Goal: Task Accomplishment & Management: Complete application form

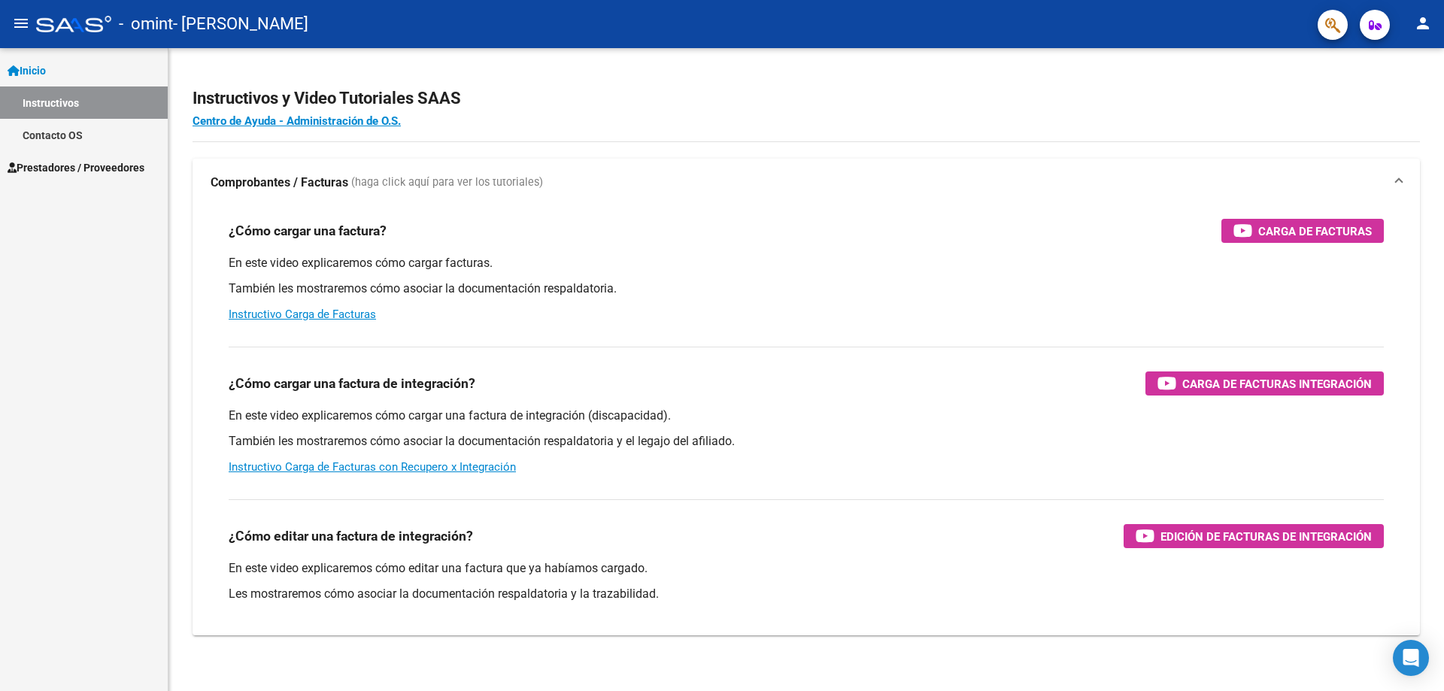
click at [46, 68] on span "Inicio" at bounding box center [27, 70] width 38 height 17
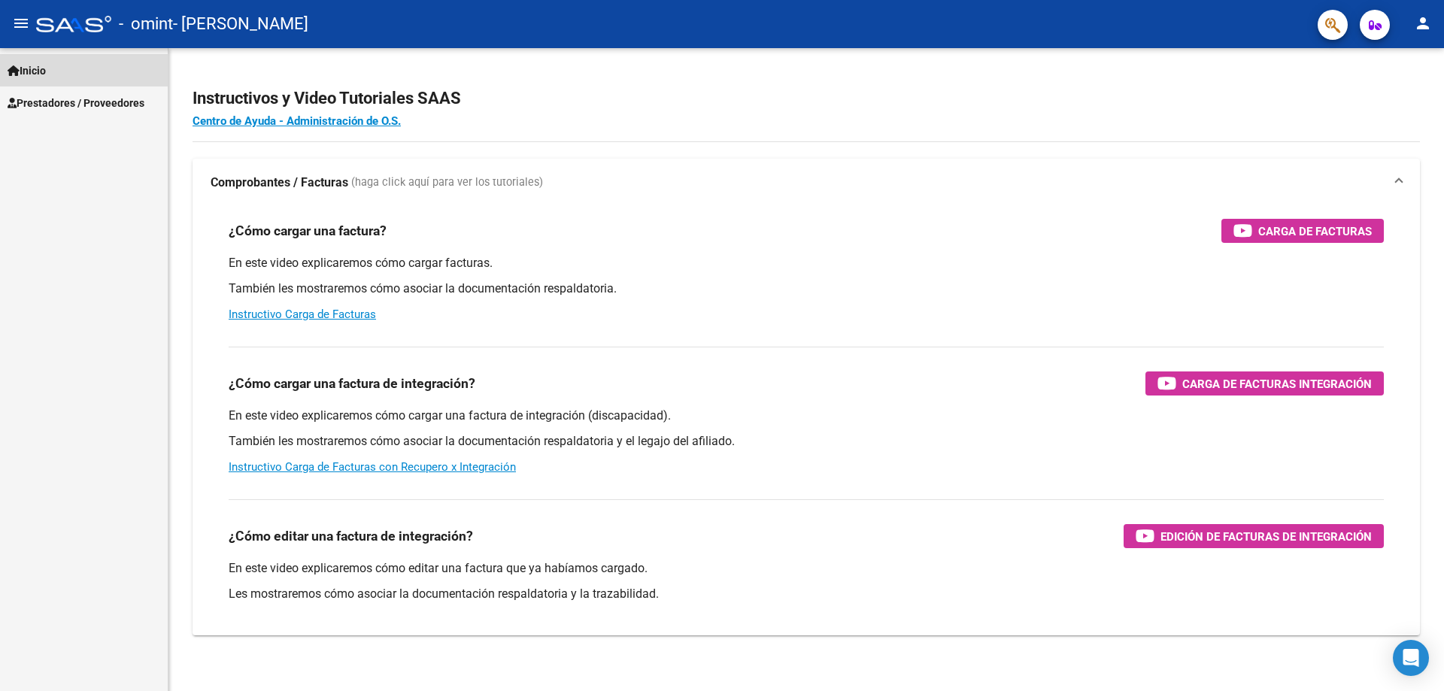
click at [46, 68] on span "Inicio" at bounding box center [27, 70] width 38 height 17
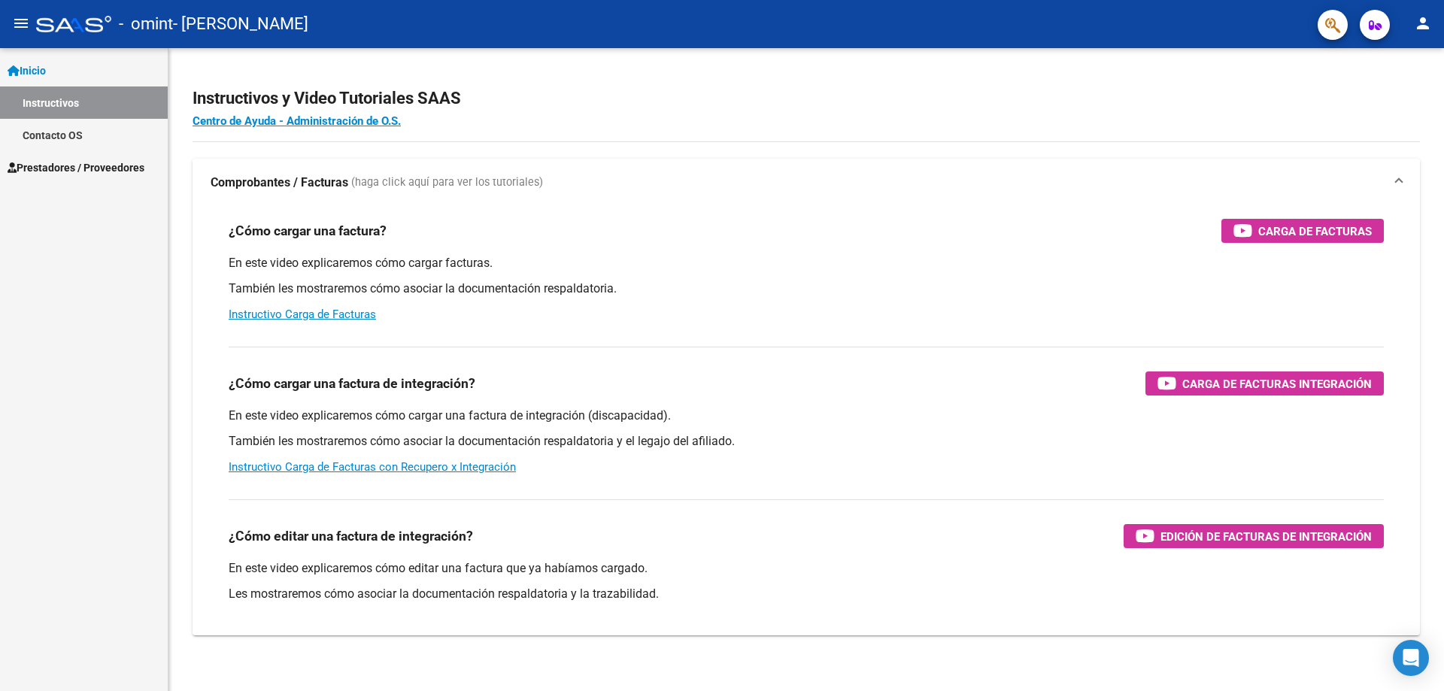
click at [79, 167] on span "Prestadores / Proveedores" at bounding box center [76, 167] width 137 height 17
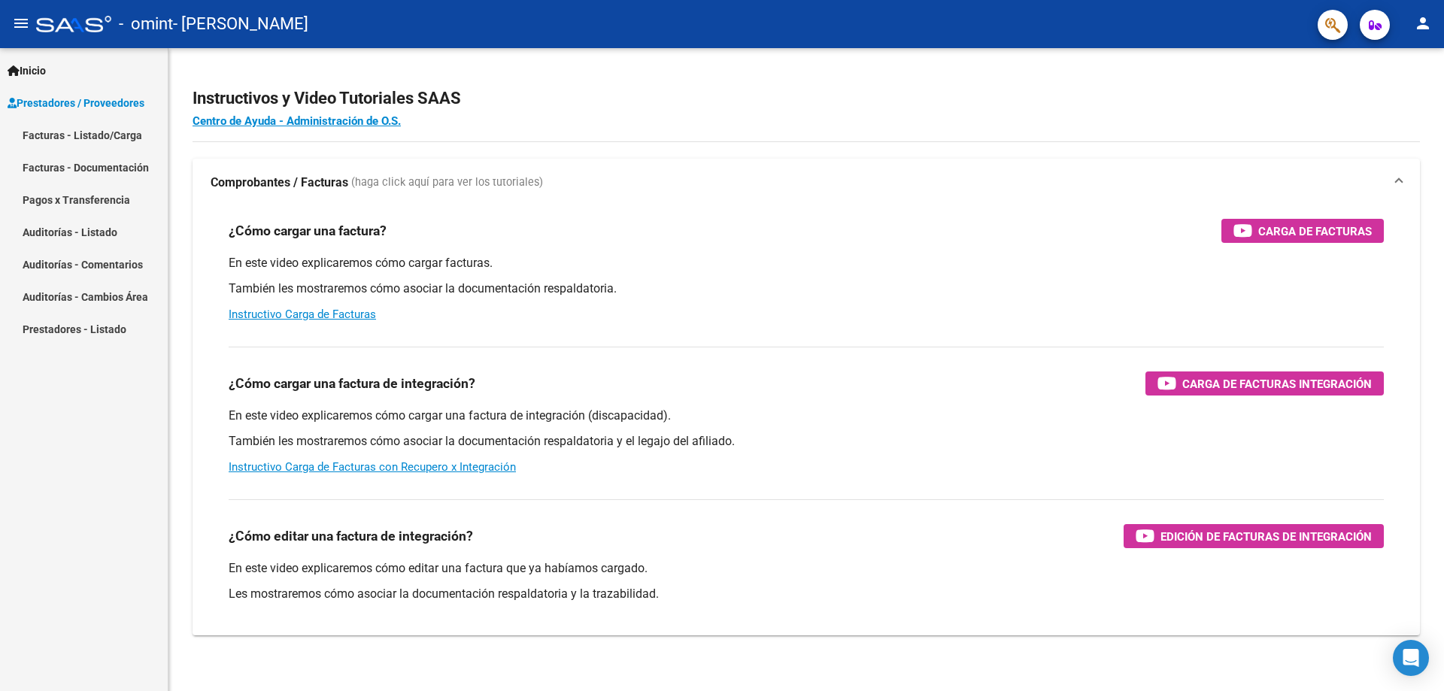
click at [106, 136] on link "Facturas - Listado/Carga" at bounding box center [84, 135] width 168 height 32
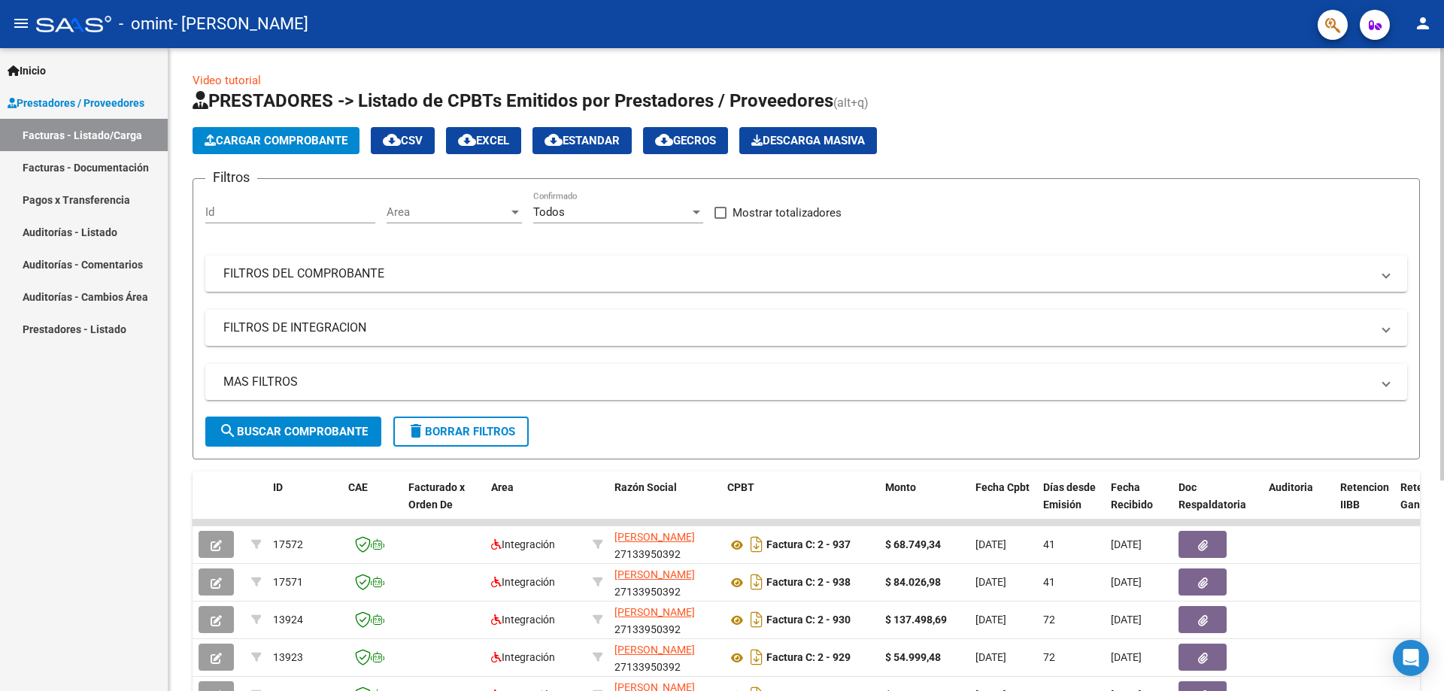
click at [307, 142] on span "Cargar Comprobante" at bounding box center [276, 141] width 143 height 14
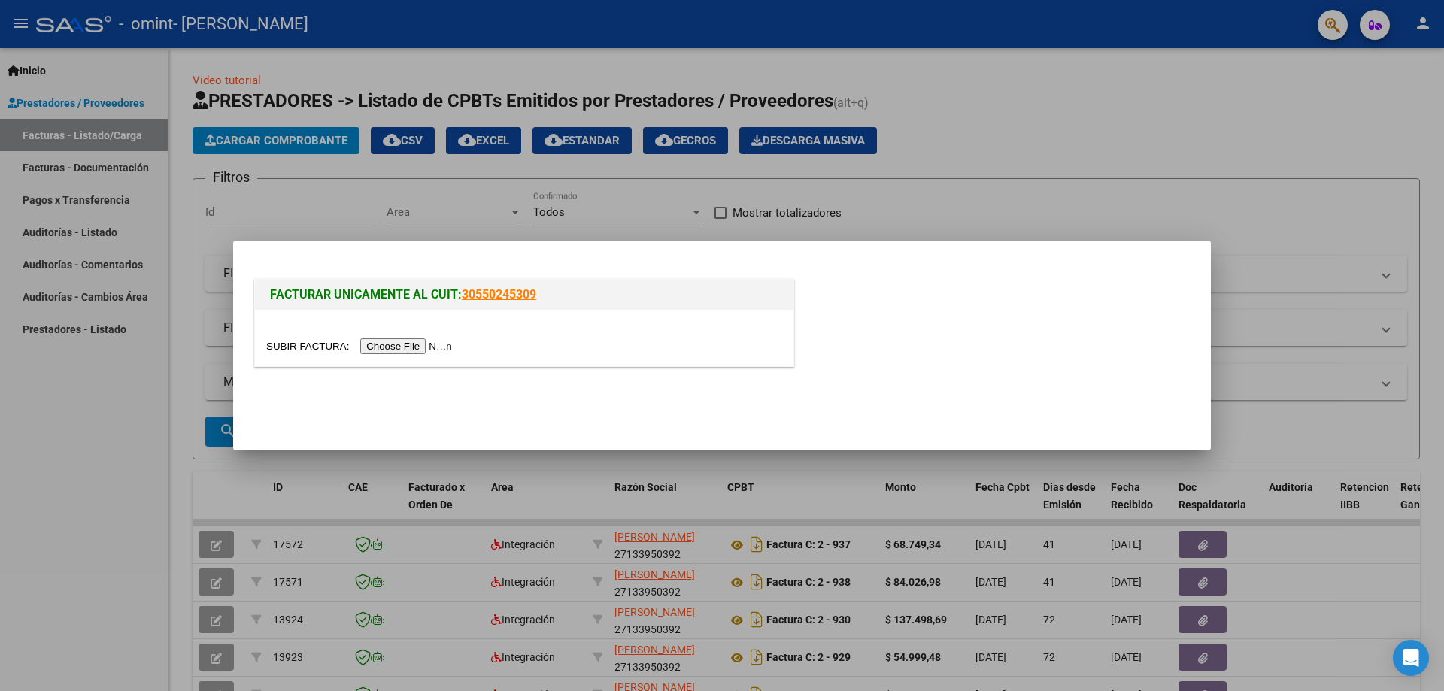
click at [405, 350] on input "file" at bounding box center [361, 347] width 190 height 16
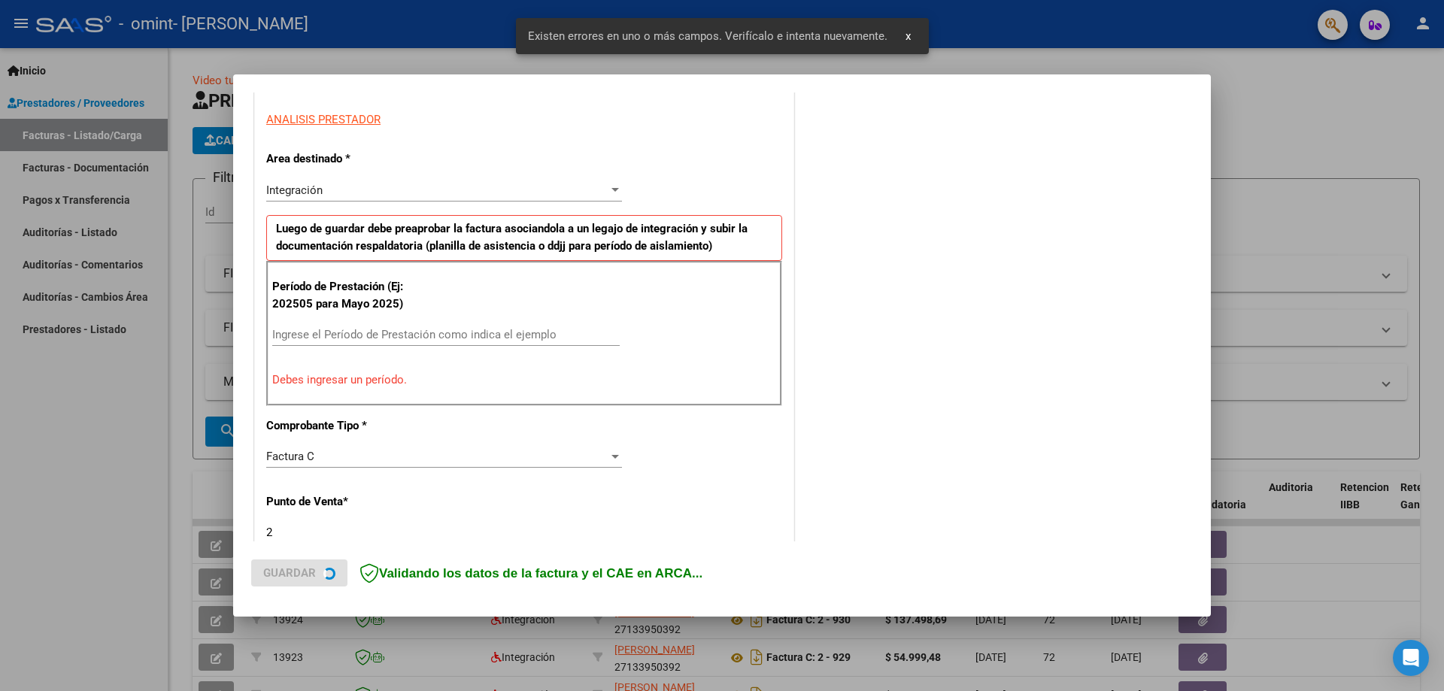
scroll to position [271, 0]
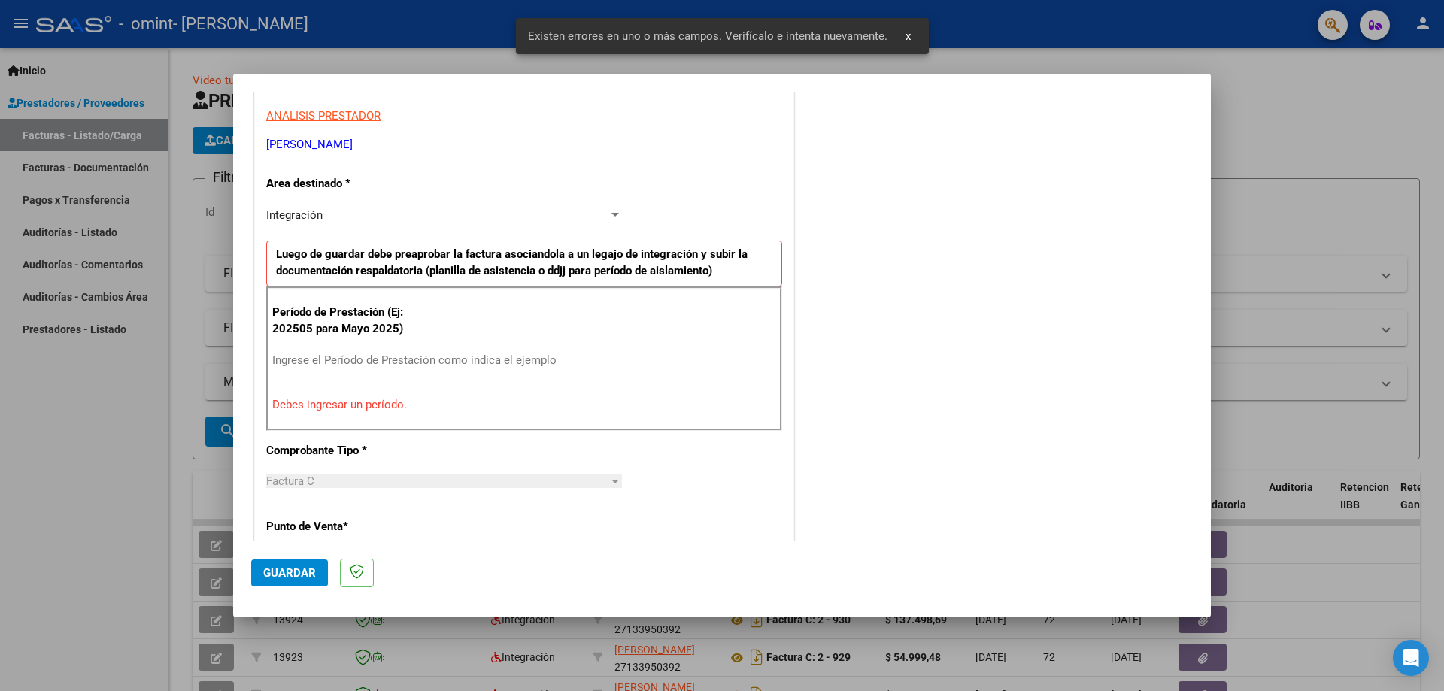
click at [351, 365] on input "Ingrese el Período de Prestación como indica el ejemplo" at bounding box center [446, 361] width 348 height 14
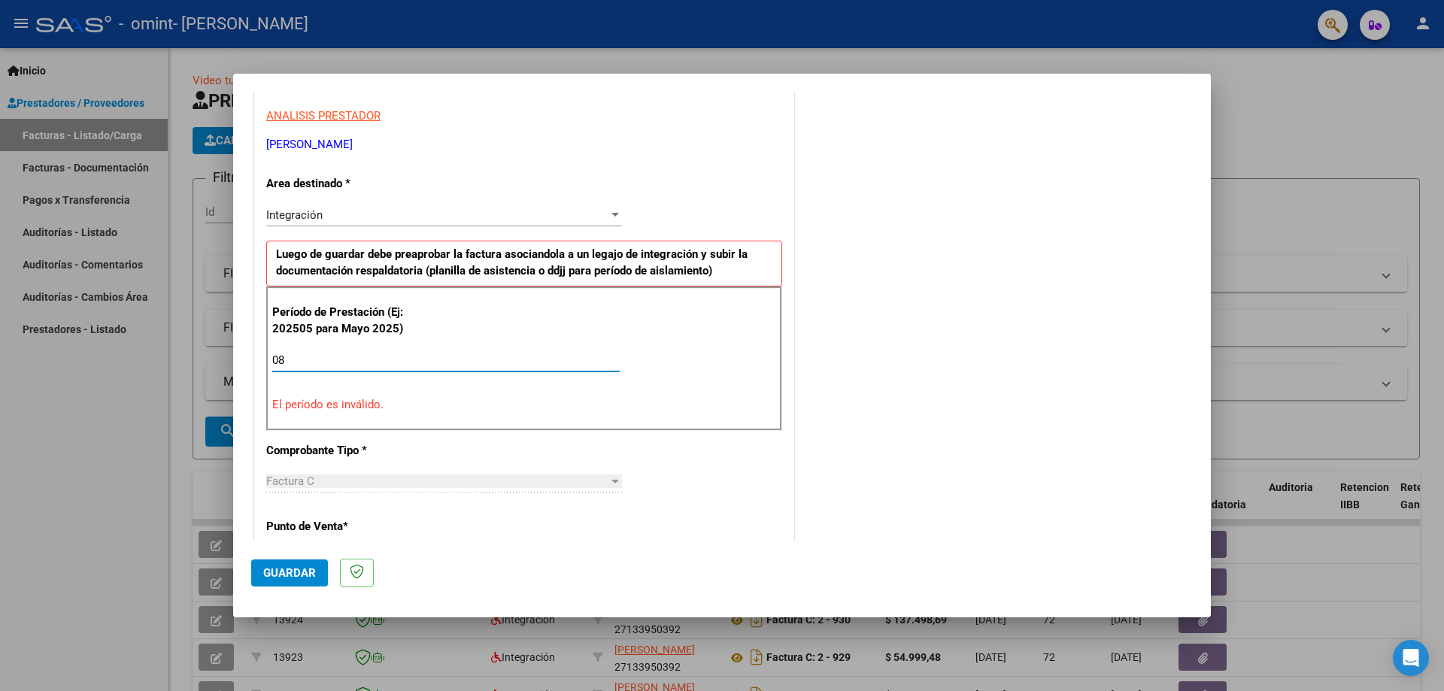
type input "0"
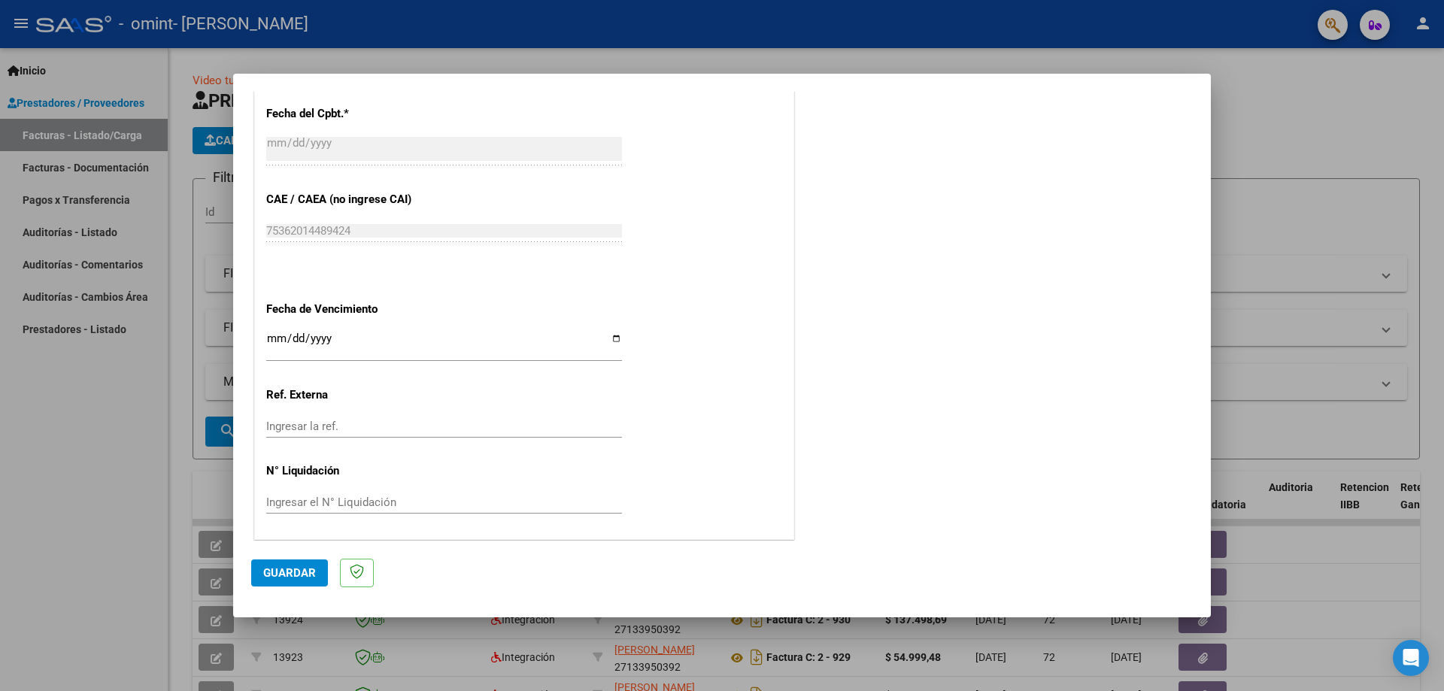
scroll to position [875, 0]
type input "202508"
click at [284, 569] on span "Guardar" at bounding box center [289, 573] width 53 height 14
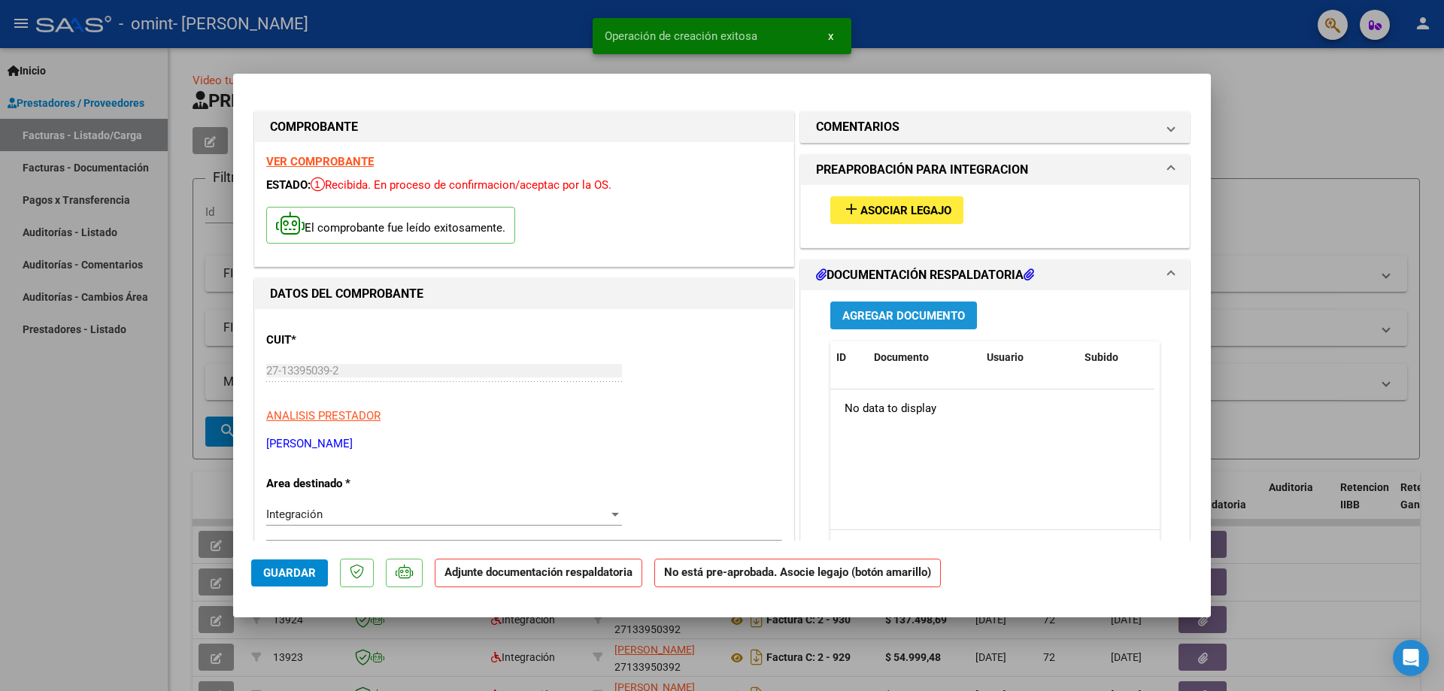
click at [897, 322] on span "Agregar Documento" at bounding box center [904, 316] width 123 height 14
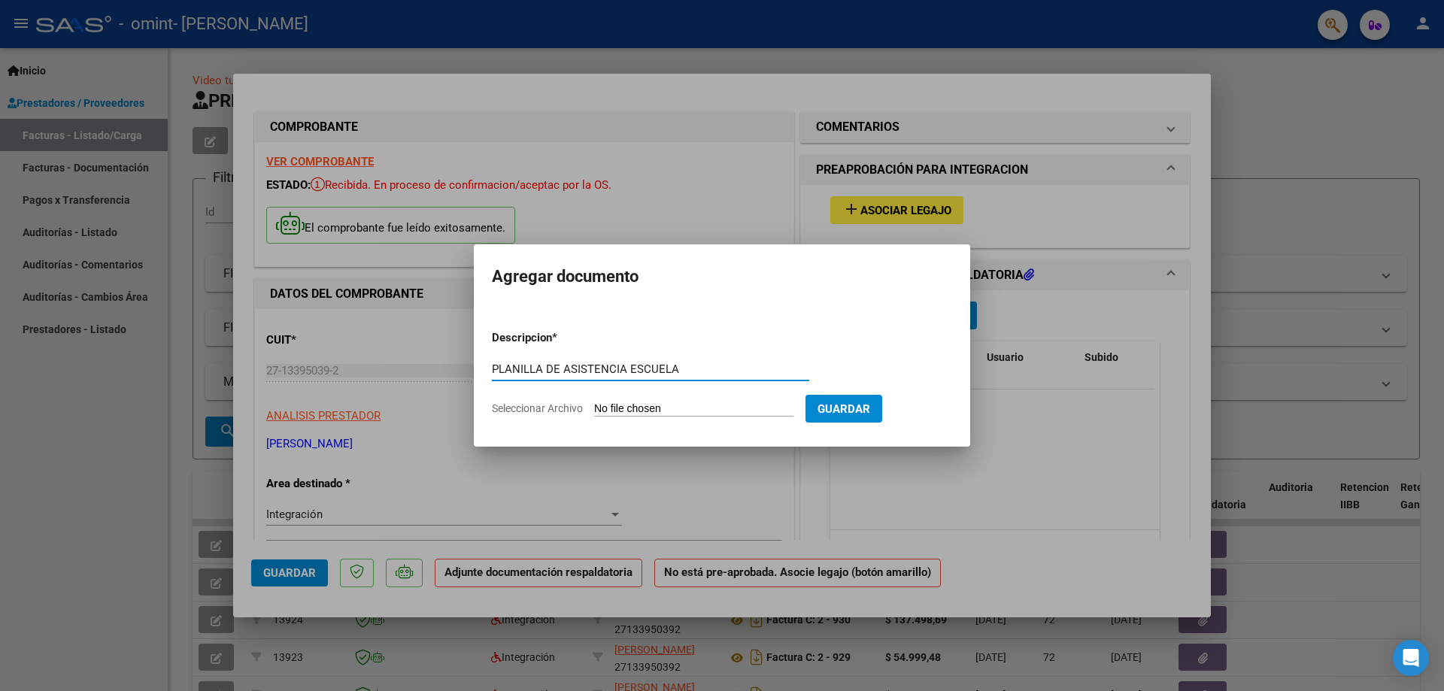
type input "PLANILLA DE ASISTENCIA ESCUELA"
click at [687, 408] on input "Seleccionar Archivo" at bounding box center [693, 409] width 199 height 14
click at [716, 410] on input "Seleccionar Archivo" at bounding box center [693, 409] width 199 height 14
type input "C:\fakepath\basly planilla asistencia [DATE] .pdf"
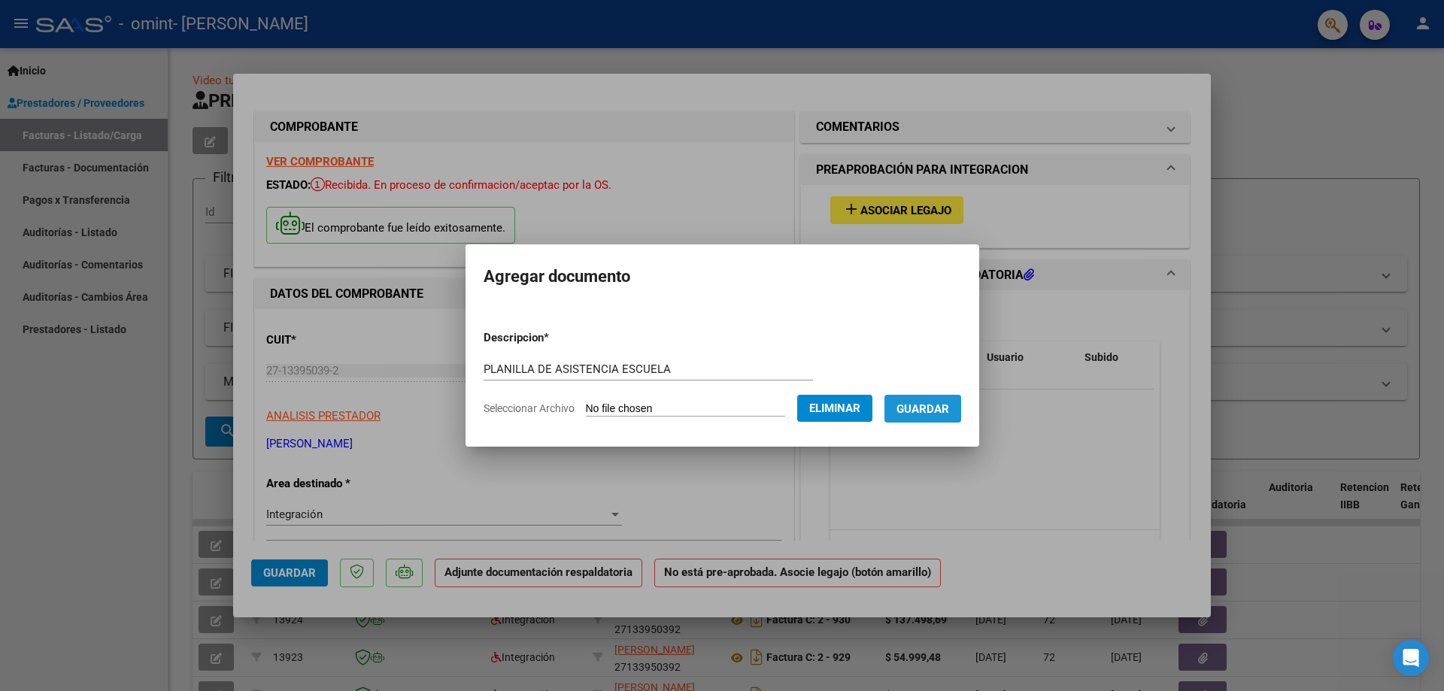
click at [945, 408] on span "Guardar" at bounding box center [923, 409] width 53 height 14
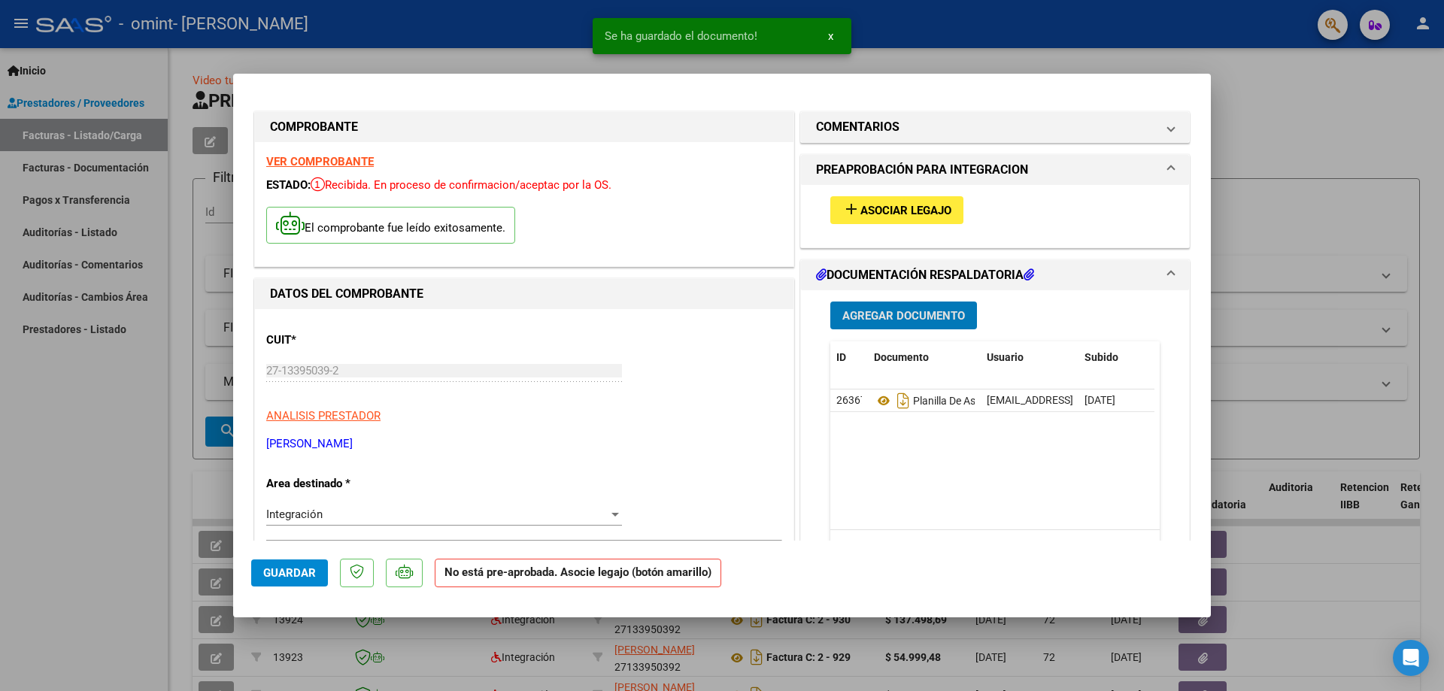
click at [285, 578] on span "Guardar" at bounding box center [289, 573] width 53 height 14
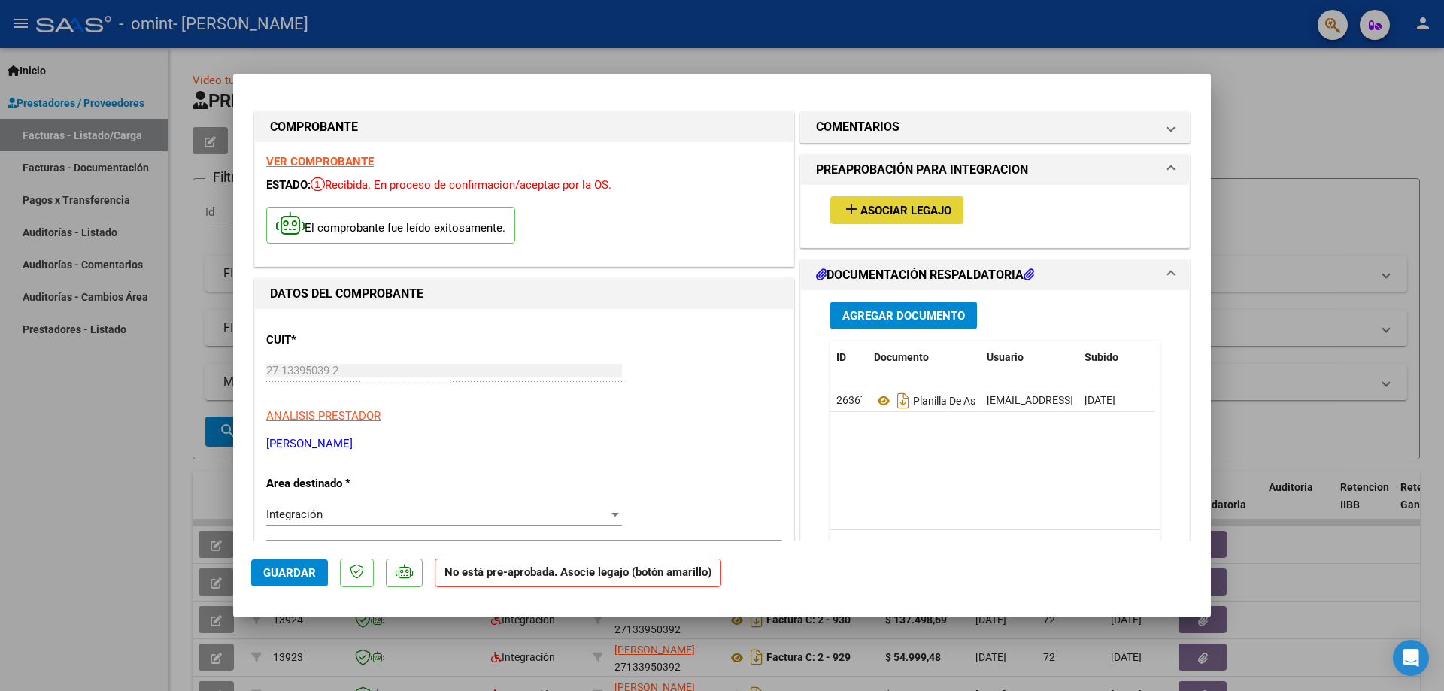
click at [883, 214] on span "Asociar Legajo" at bounding box center [906, 211] width 91 height 14
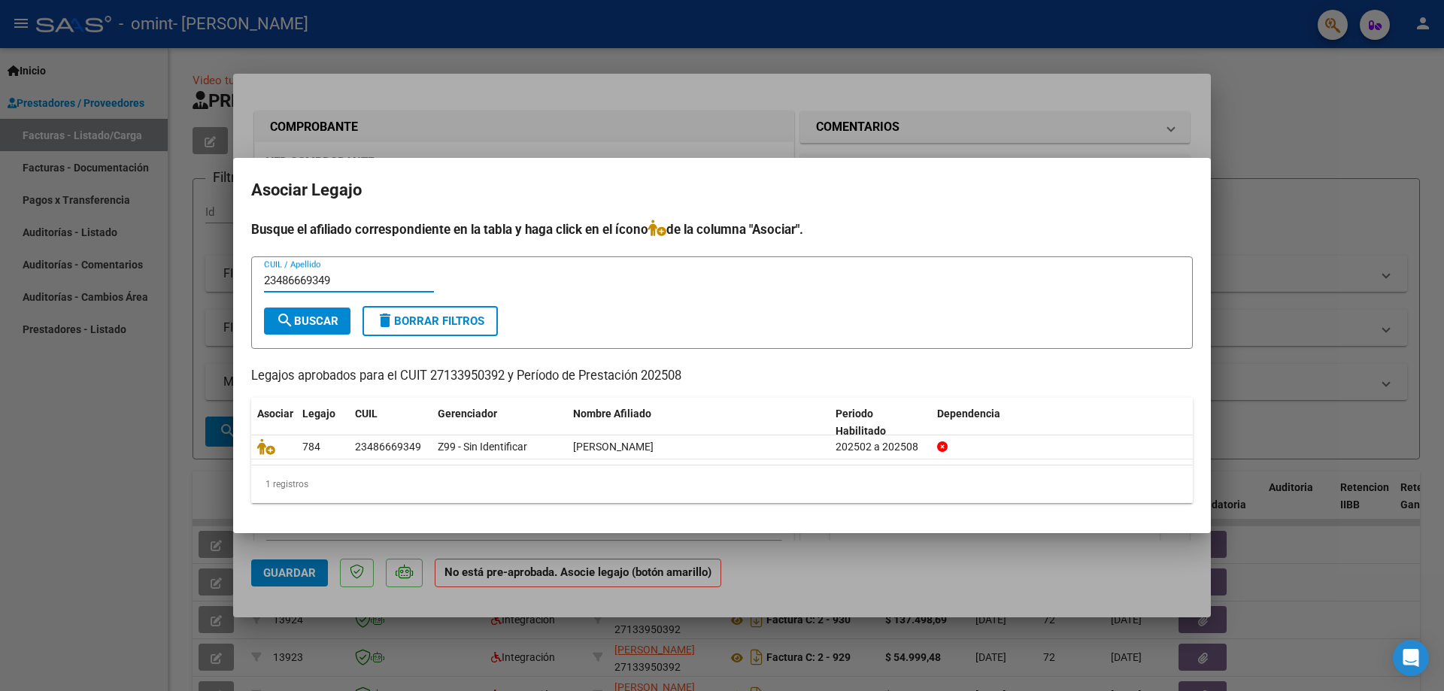
type input "23486669349"
click at [339, 324] on span "search Buscar" at bounding box center [307, 321] width 62 height 14
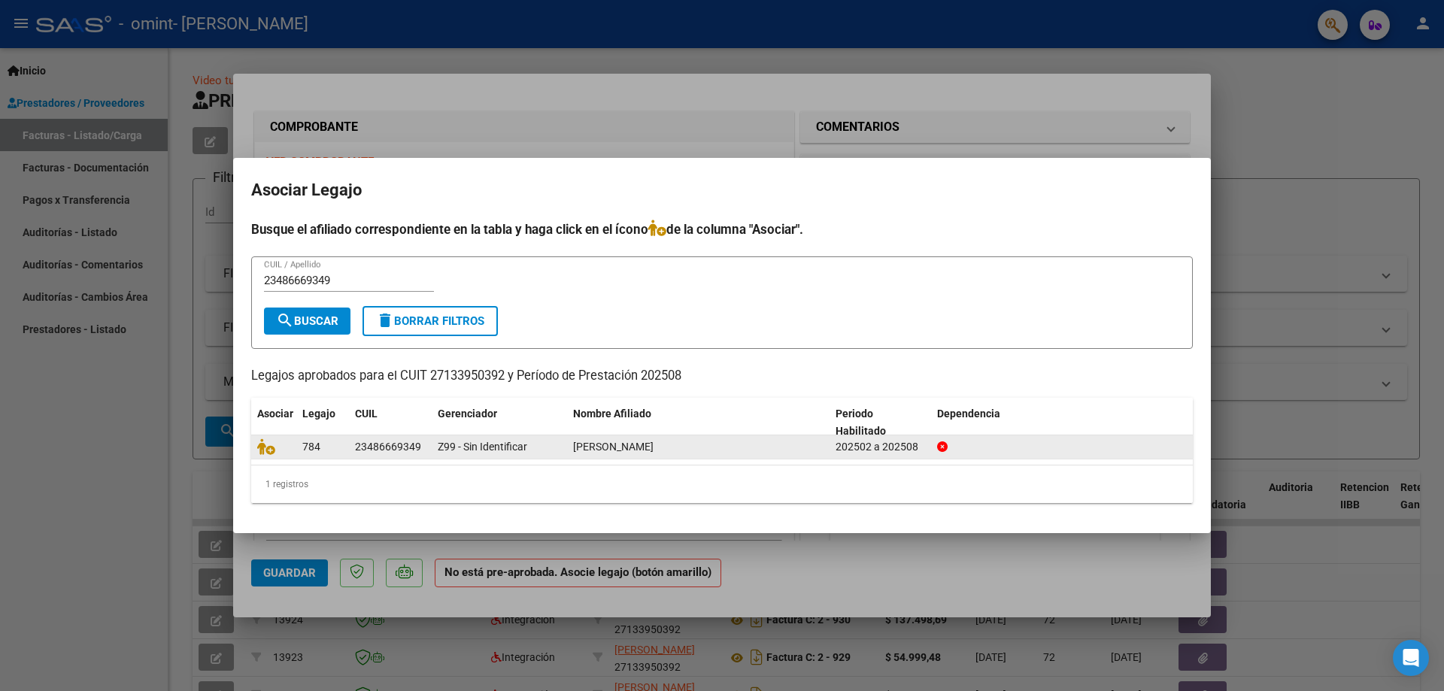
click at [348, 444] on datatable-body-cell "784" at bounding box center [322, 447] width 53 height 23
click at [858, 454] on div "202502 a 202508" at bounding box center [881, 447] width 90 height 17
click at [654, 446] on span "[PERSON_NAME]" at bounding box center [613, 447] width 80 height 12
click at [524, 449] on span "Z99 - Sin Identificar" at bounding box center [483, 447] width 90 height 12
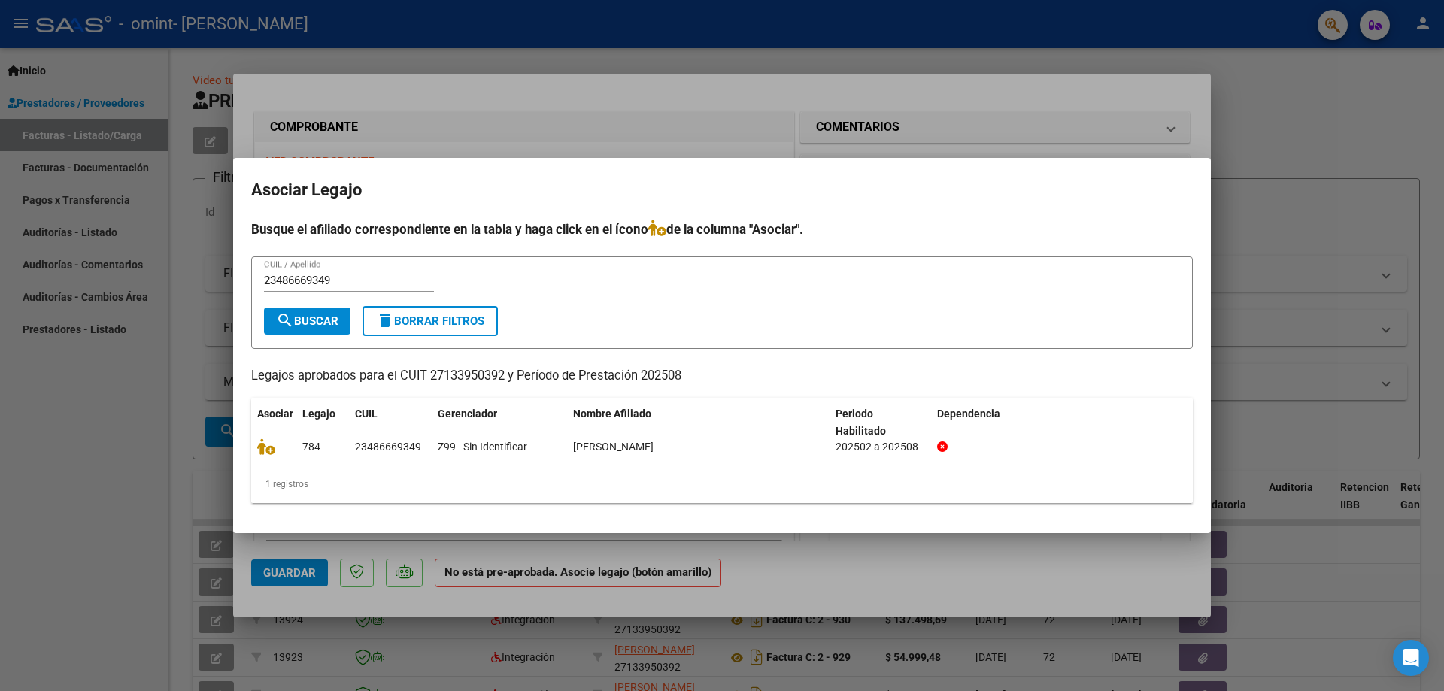
click at [735, 462] on datatable-selection "784 23486669349 Z99 - Sin Identificar [PERSON_NAME] 202502 a 202508" at bounding box center [722, 456] width 942 height 14
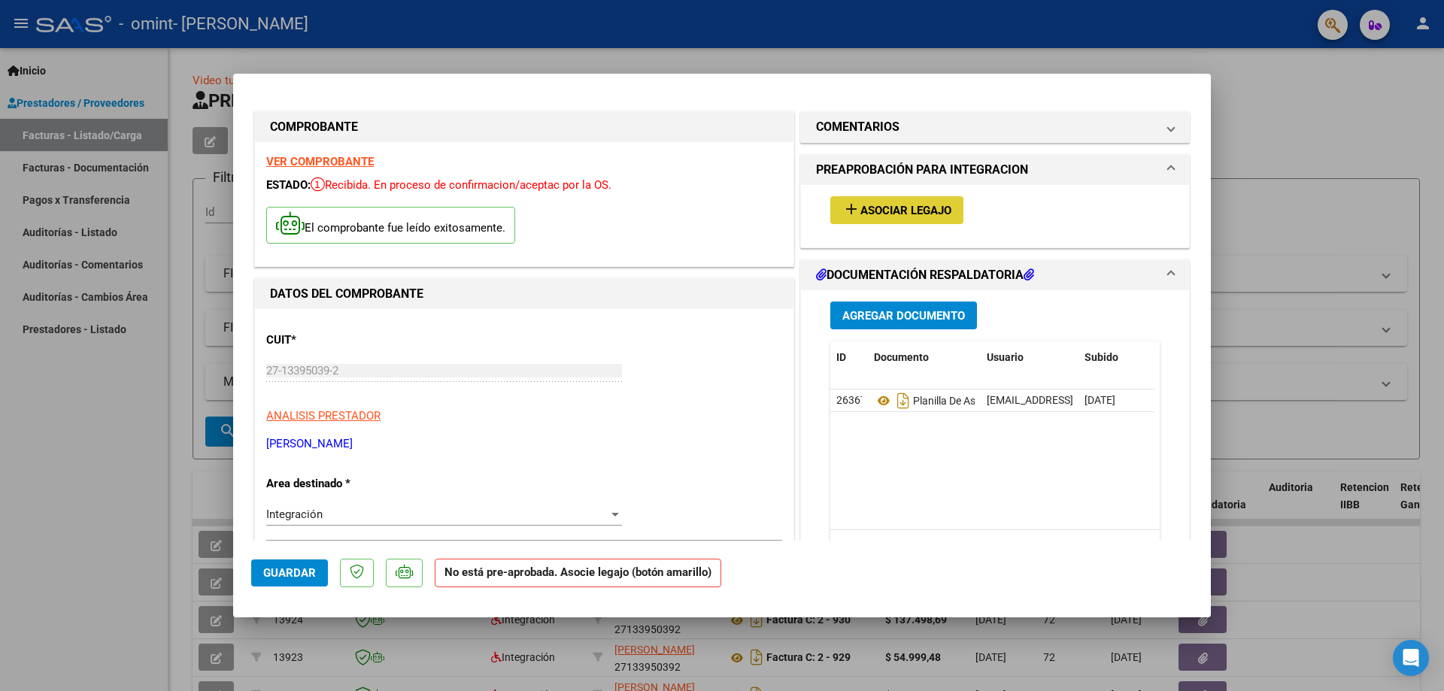
click at [261, 571] on button "Guardar" at bounding box center [289, 573] width 77 height 27
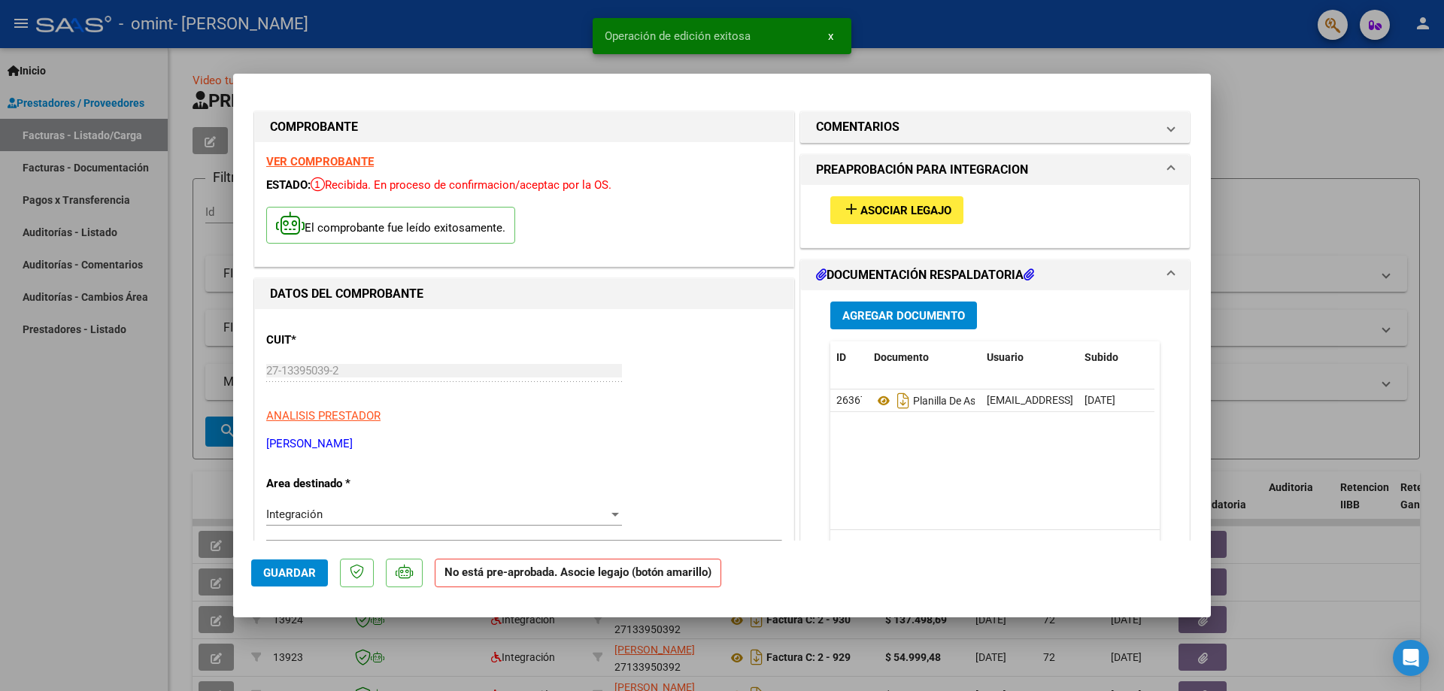
click at [828, 36] on span "x" at bounding box center [830, 36] width 5 height 14
click at [284, 579] on span "Guardar" at bounding box center [289, 573] width 53 height 14
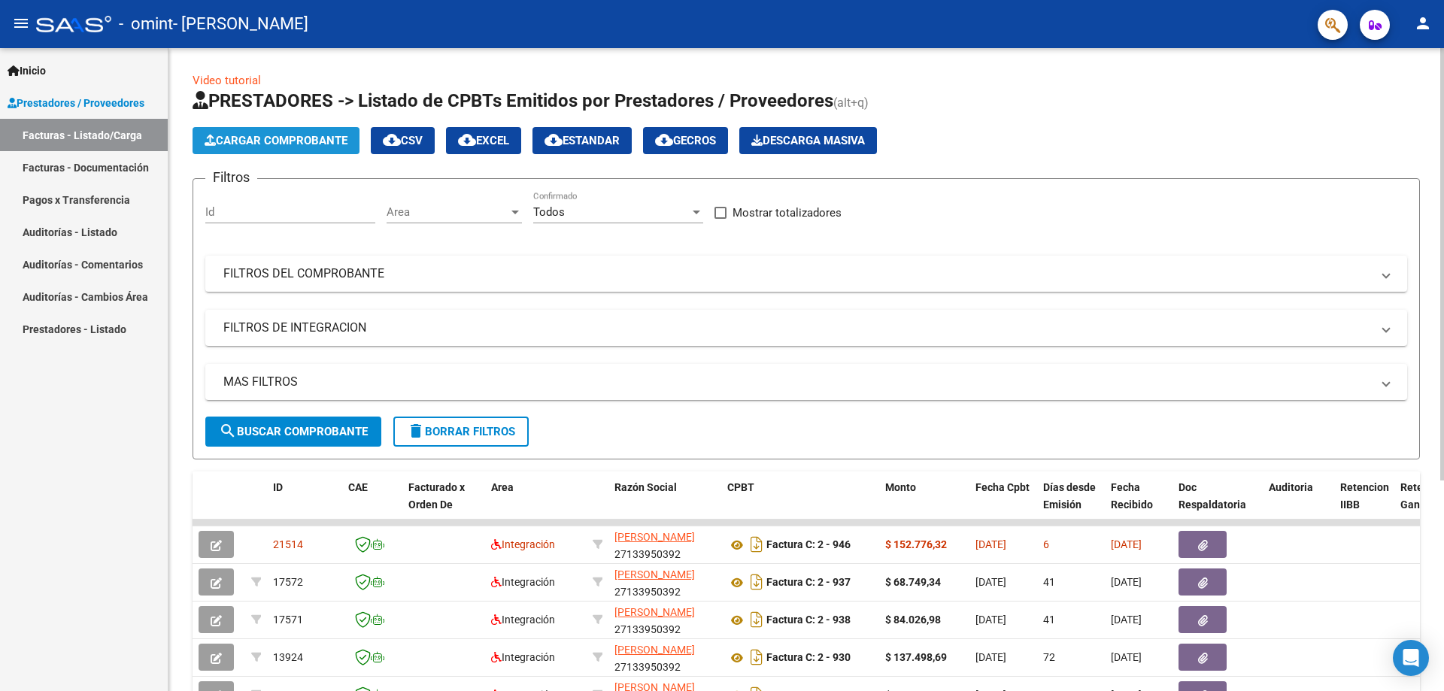
click at [324, 147] on span "Cargar Comprobante" at bounding box center [276, 141] width 143 height 14
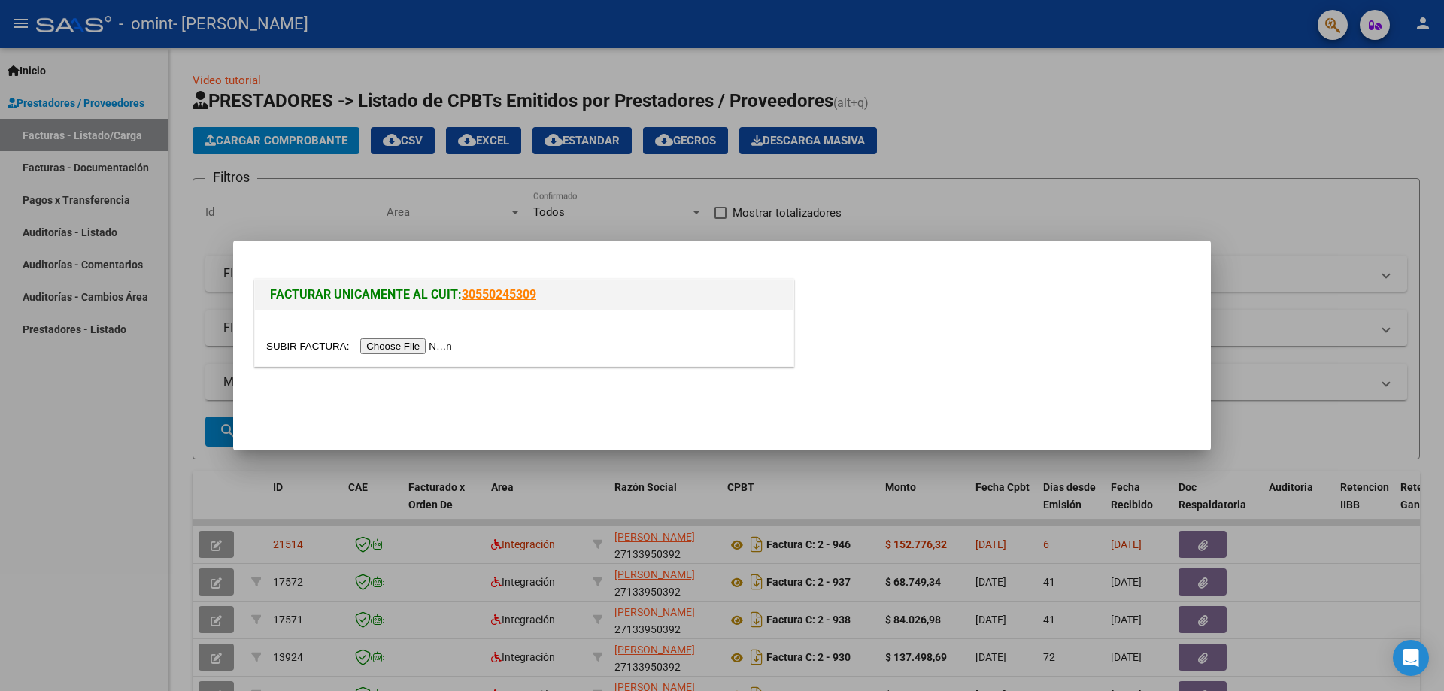
click at [417, 349] on input "file" at bounding box center [361, 347] width 190 height 16
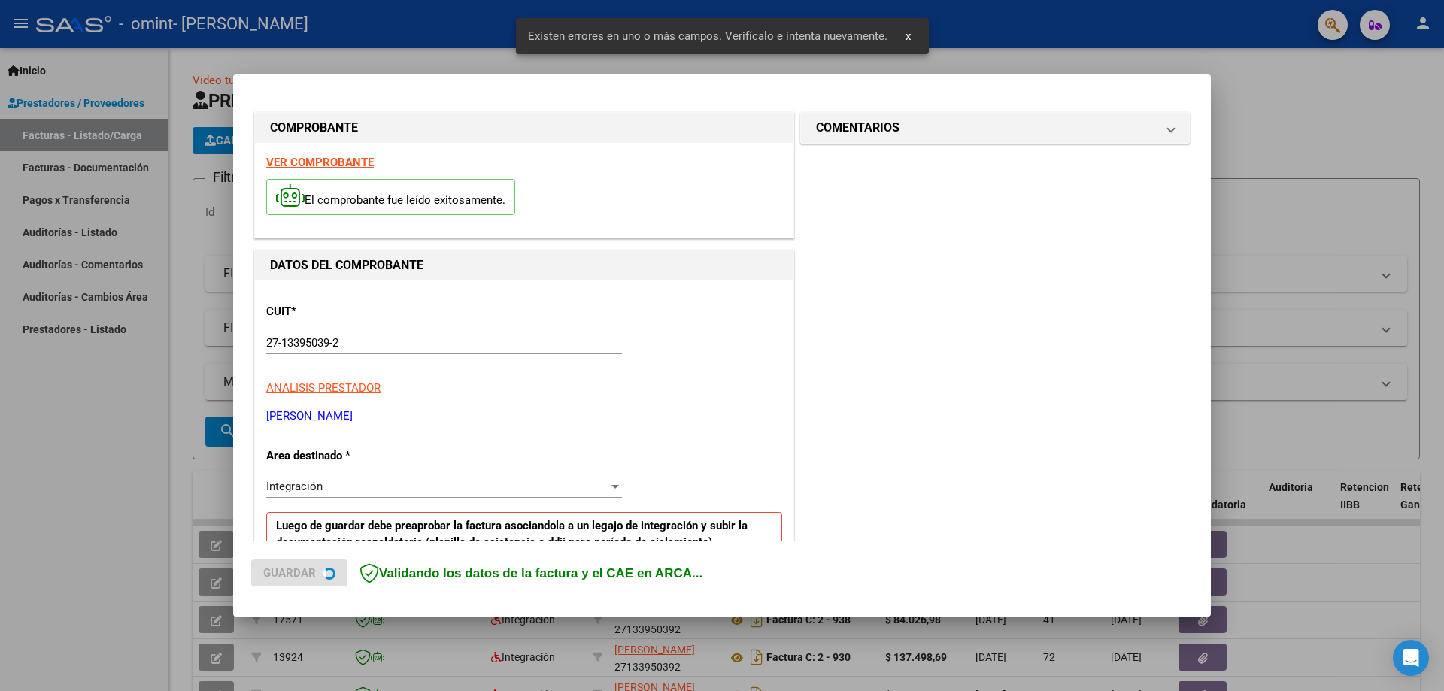
scroll to position [271, 0]
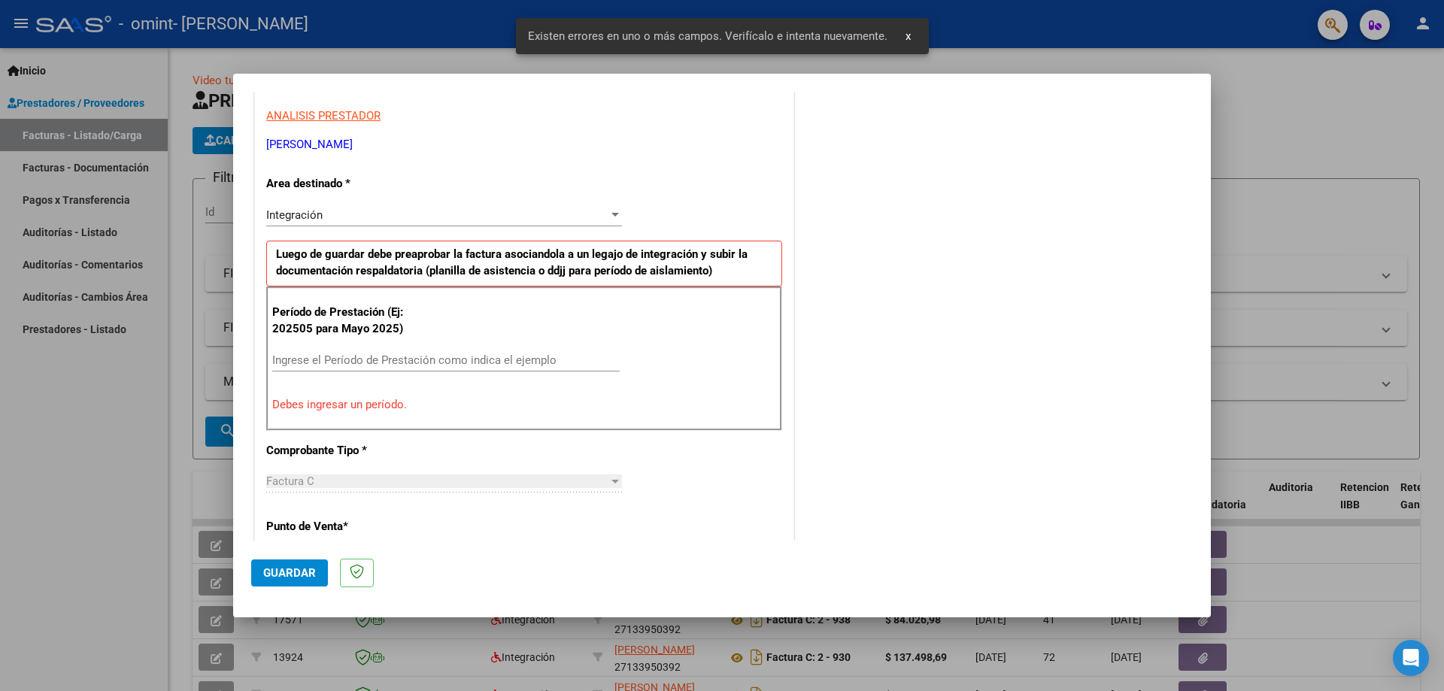
click at [360, 363] on input "Ingrese el Período de Prestación como indica el ejemplo" at bounding box center [446, 361] width 348 height 14
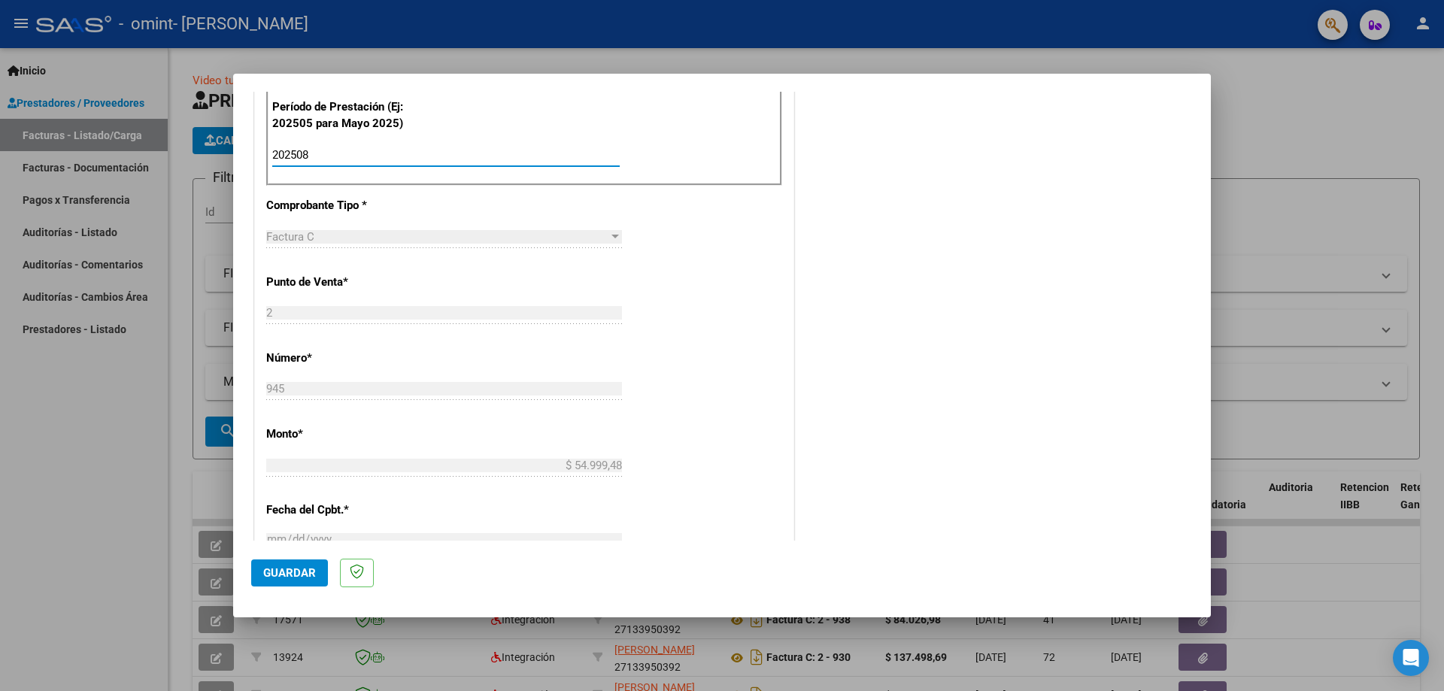
scroll to position [496, 0]
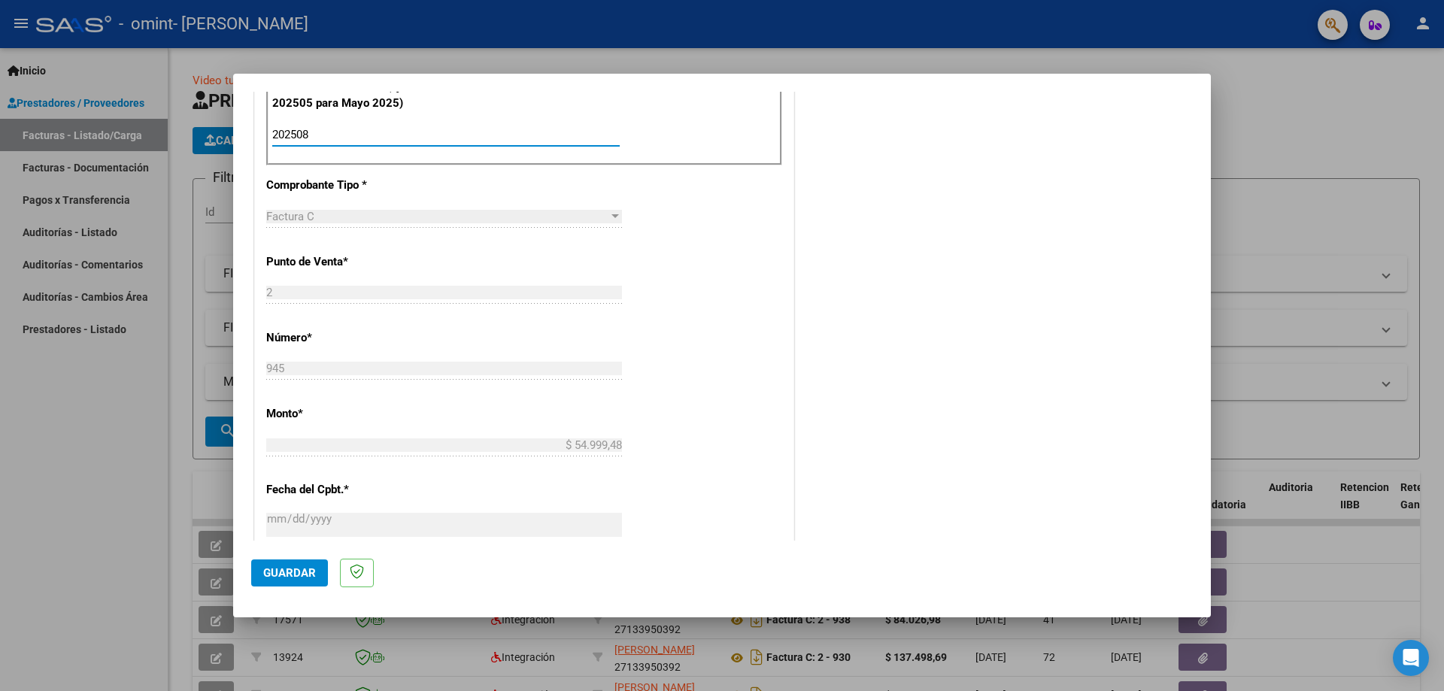
type input "202508"
click at [284, 572] on span "Guardar" at bounding box center [289, 573] width 53 height 14
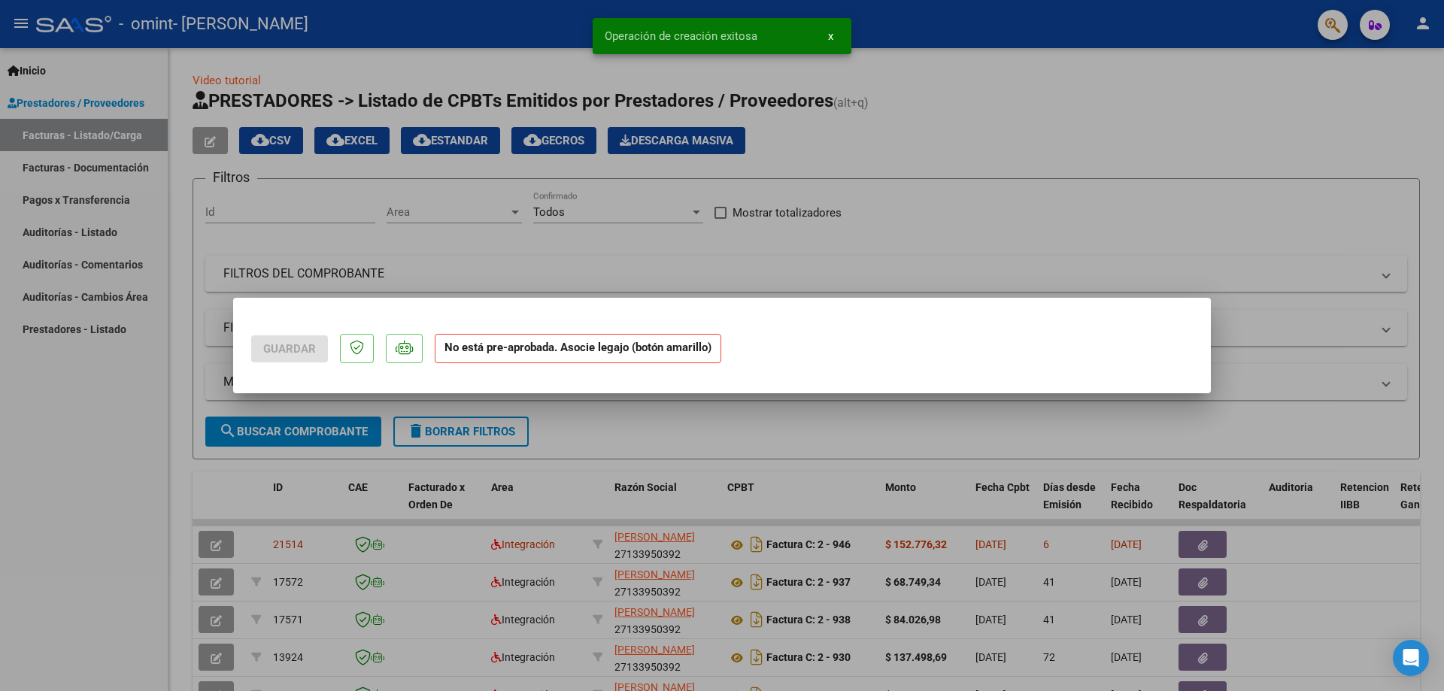
scroll to position [0, 0]
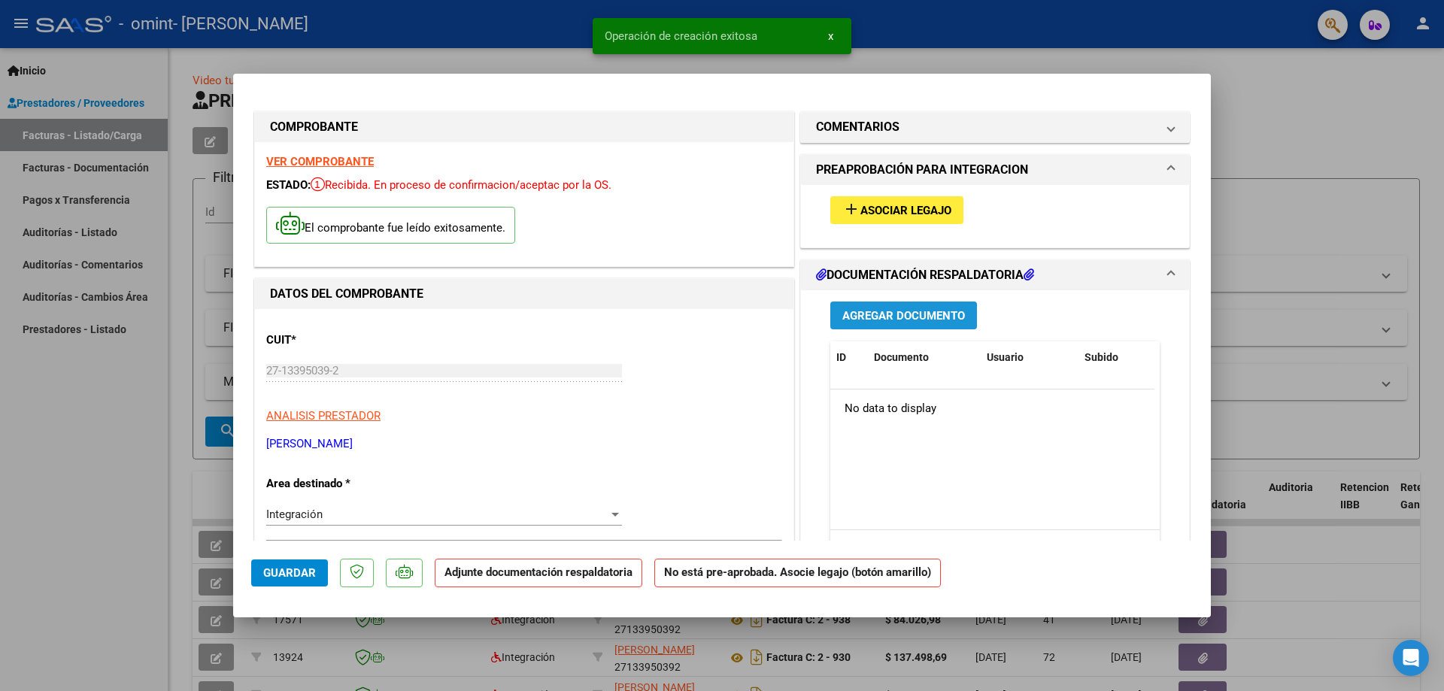
click at [903, 320] on span "Agregar Documento" at bounding box center [904, 316] width 123 height 14
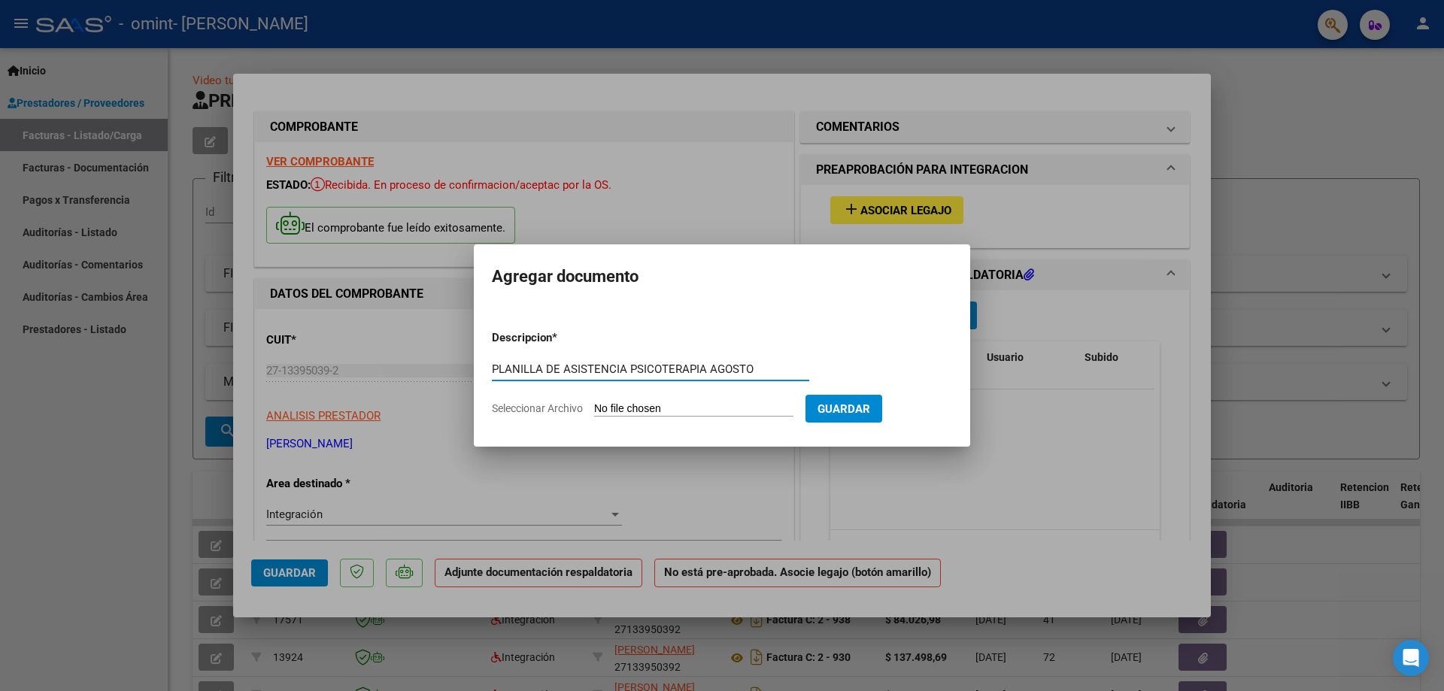
type input "PLANILLA DE ASISTENCIA PSICOTERAPIA AGOSTO"
click at [615, 410] on input "Seleccionar Archivo" at bounding box center [693, 409] width 199 height 14
type input "C:\fakepath\basly planilla asistencia psic [DATE] .pdf"
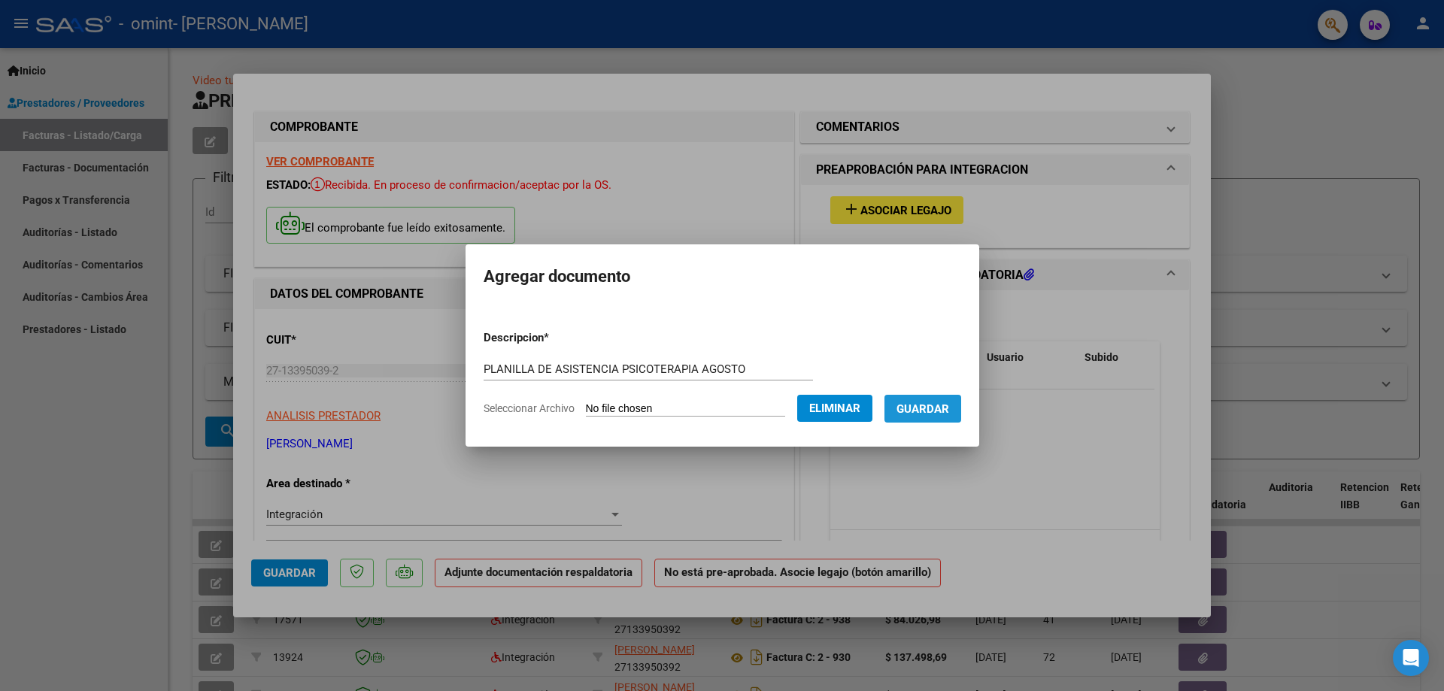
click at [937, 411] on span "Guardar" at bounding box center [923, 409] width 53 height 14
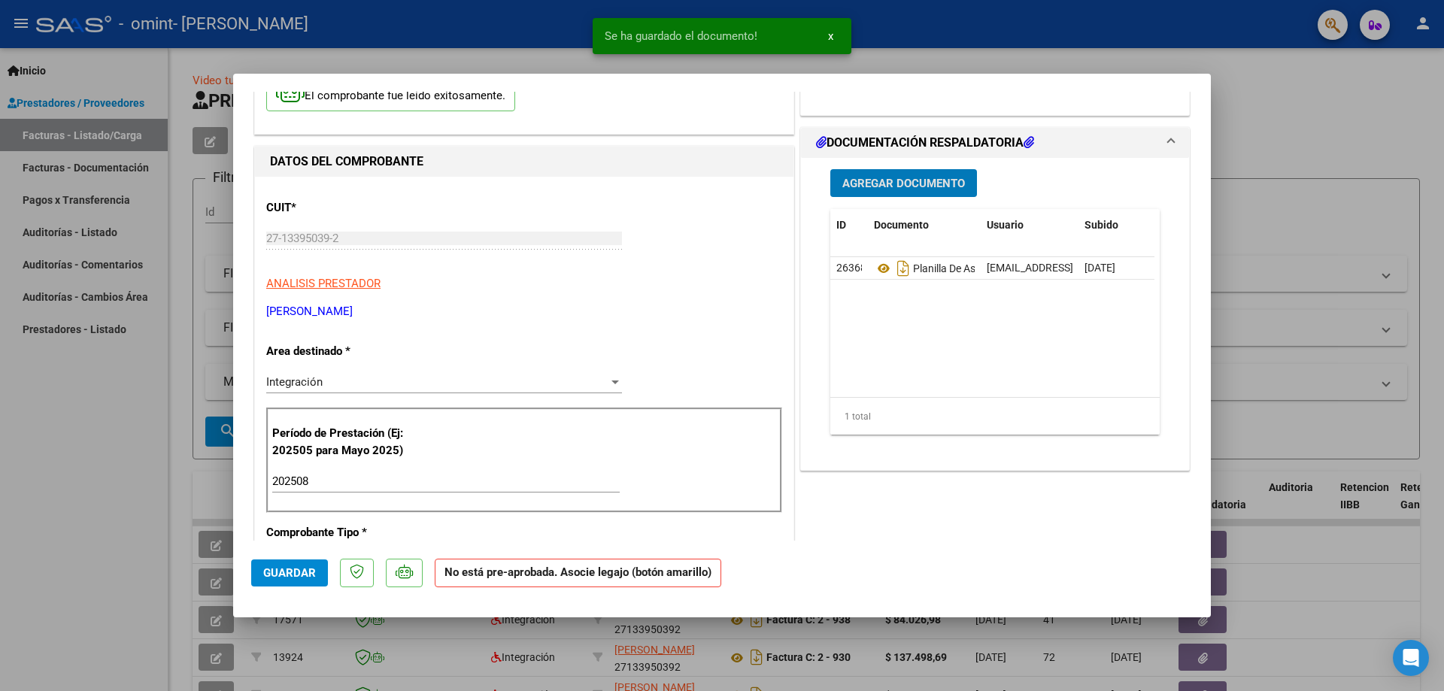
scroll to position [226, 0]
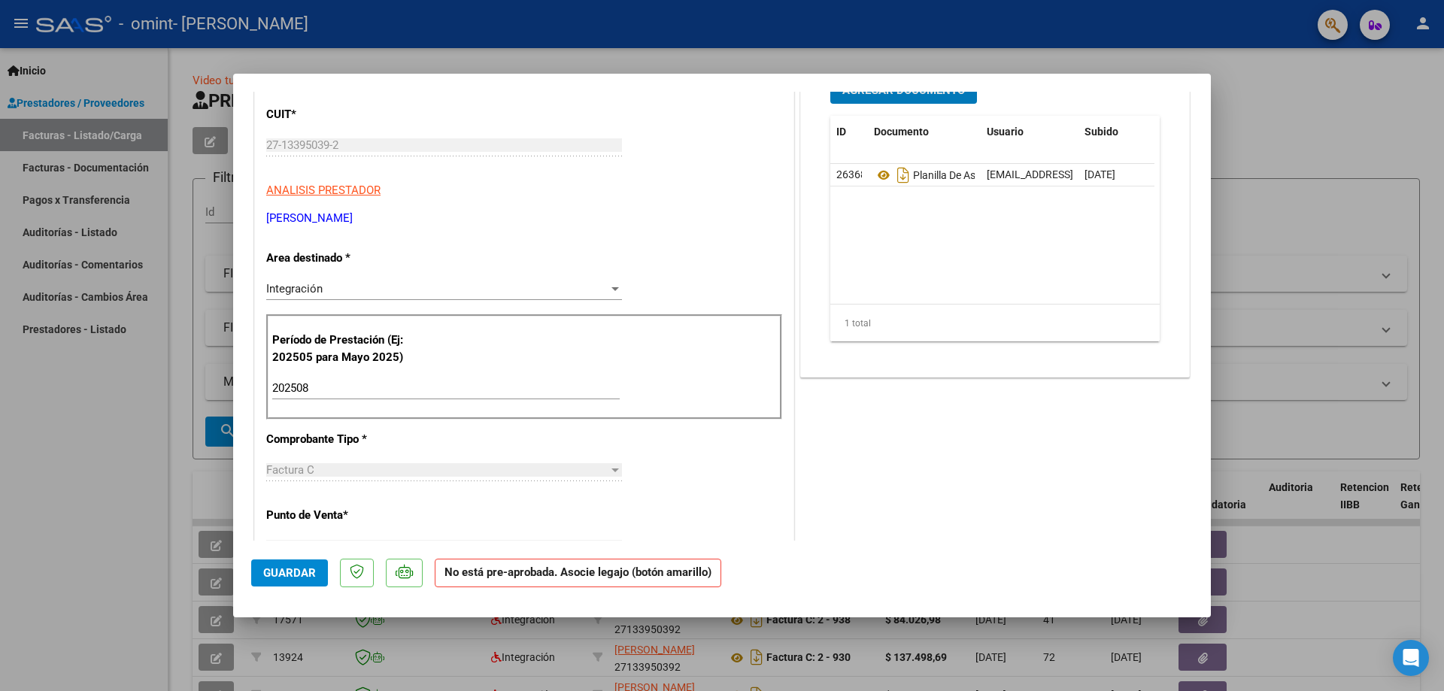
click at [296, 573] on span "Guardar" at bounding box center [289, 573] width 53 height 14
click at [830, 35] on span "x" at bounding box center [830, 36] width 5 height 14
type input "$ 0,00"
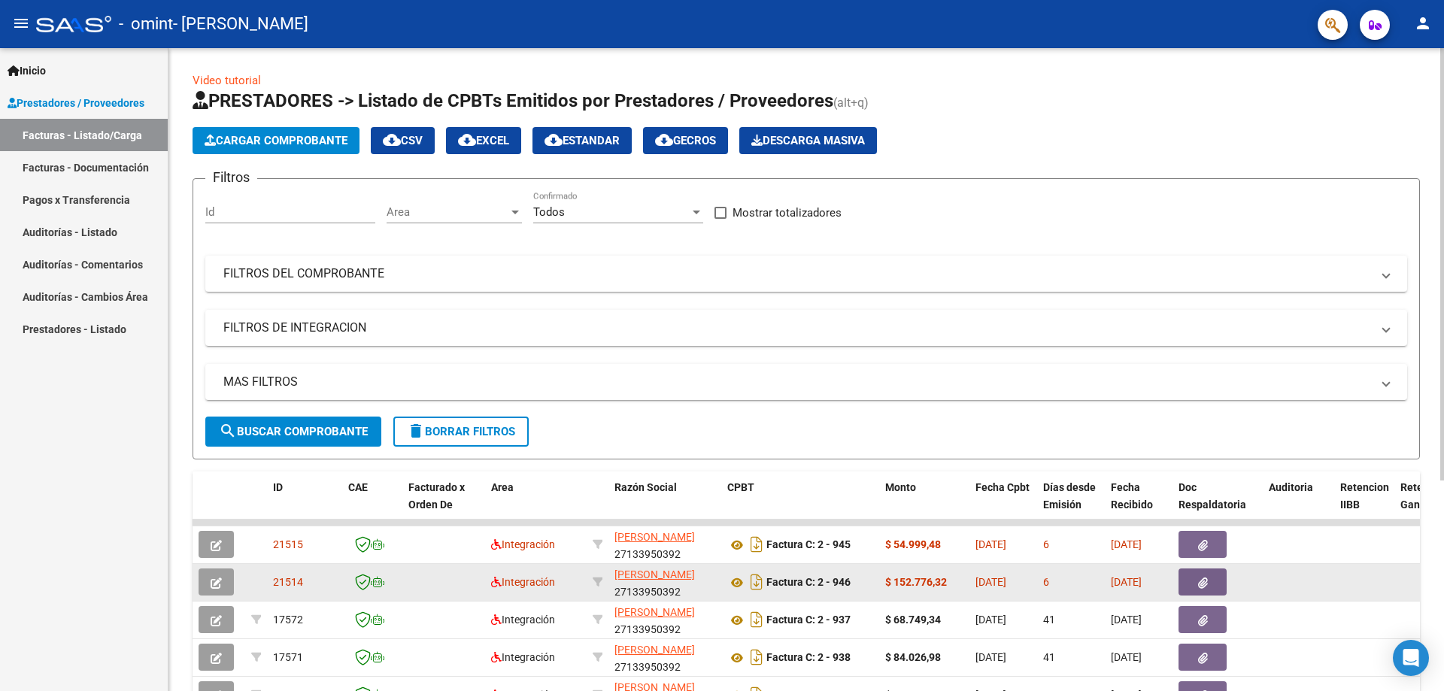
click at [1204, 581] on icon "button" at bounding box center [1203, 583] width 10 height 11
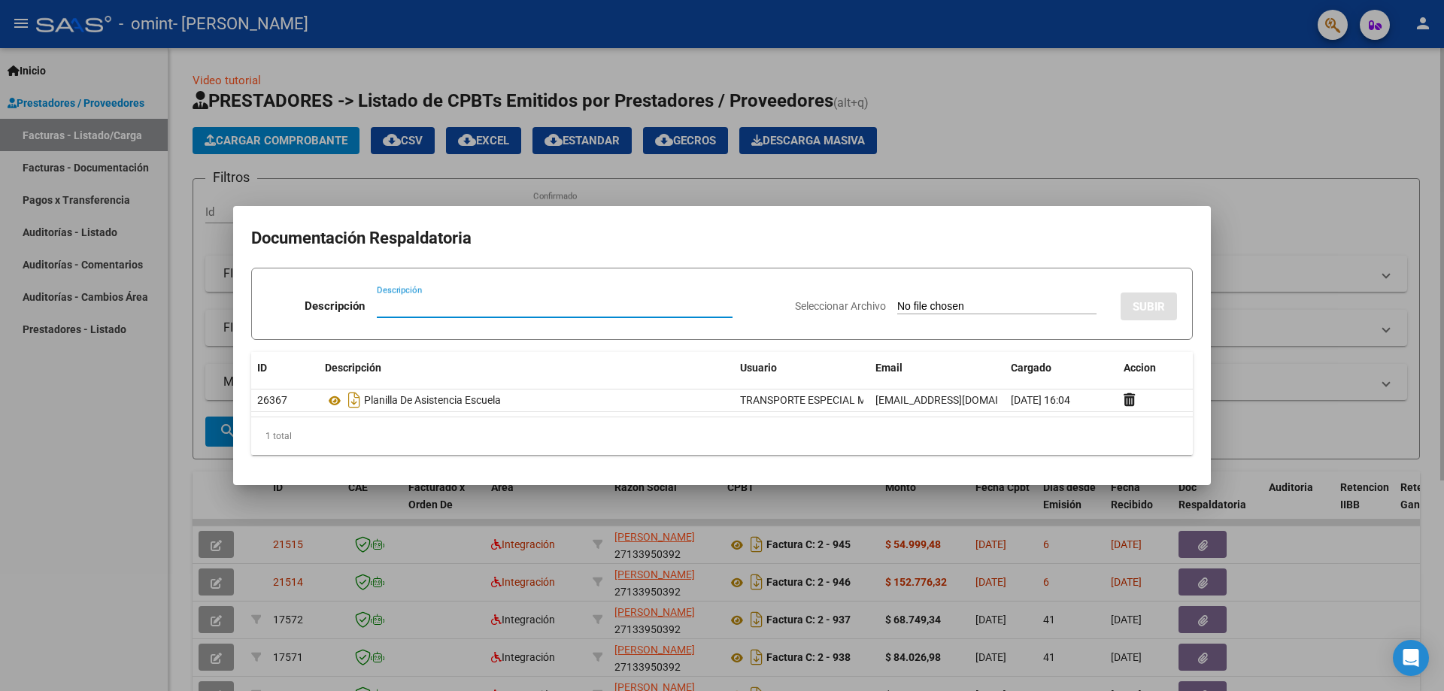
drag, startPoint x: 1225, startPoint y: 221, endPoint x: 1231, endPoint y: 211, distance: 11.8
click at [1225, 220] on div at bounding box center [722, 345] width 1444 height 691
